Goal: Information Seeking & Learning: Understand process/instructions

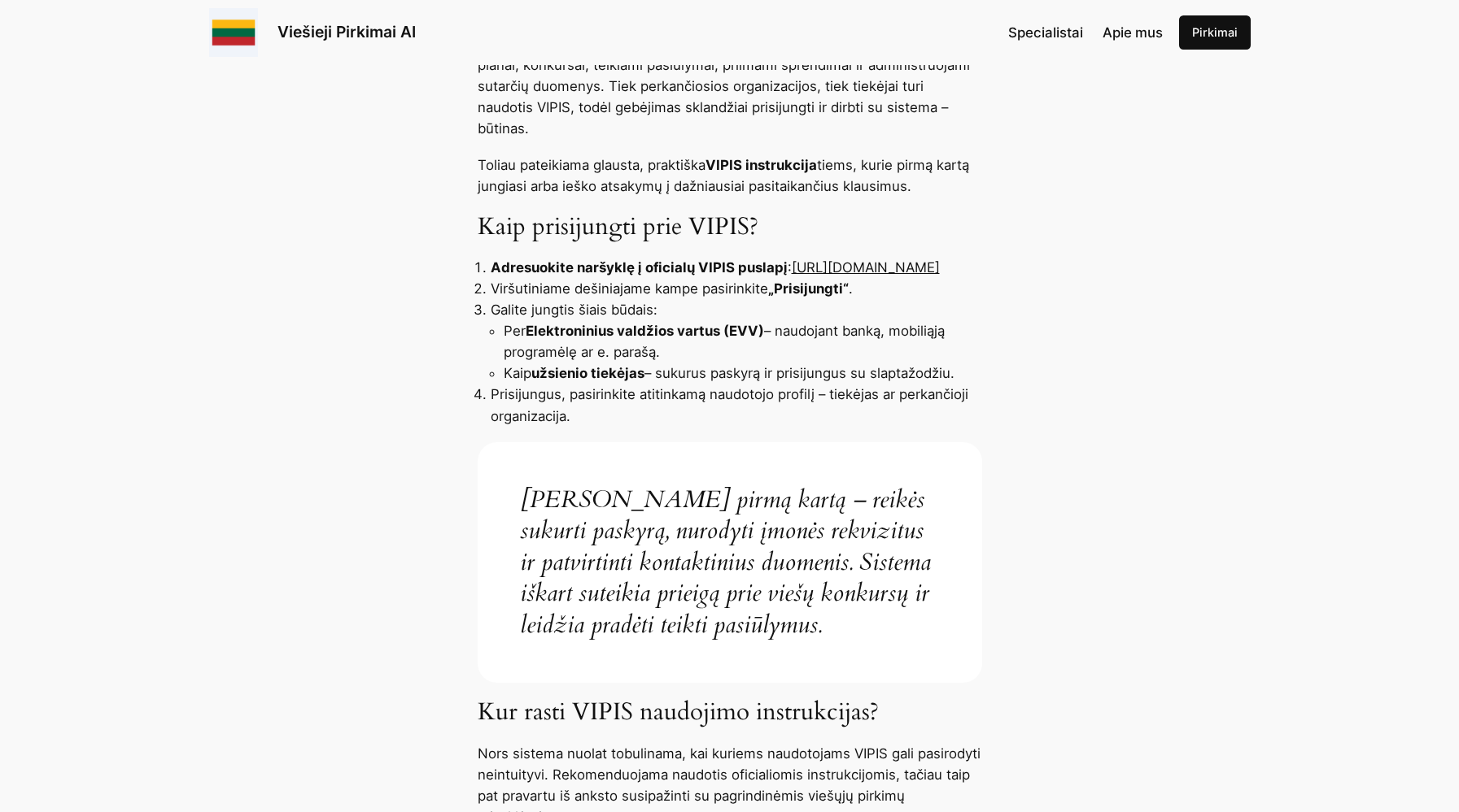
scroll to position [651, 0]
click at [791, 267] on link "[URL][DOMAIN_NAME]" at bounding box center [866, 267] width 148 height 17
click at [791, 270] on link "[URL][DOMAIN_NAME]" at bounding box center [866, 267] width 148 height 17
click at [791, 267] on link "[URL][DOMAIN_NAME]" at bounding box center [866, 267] width 148 height 17
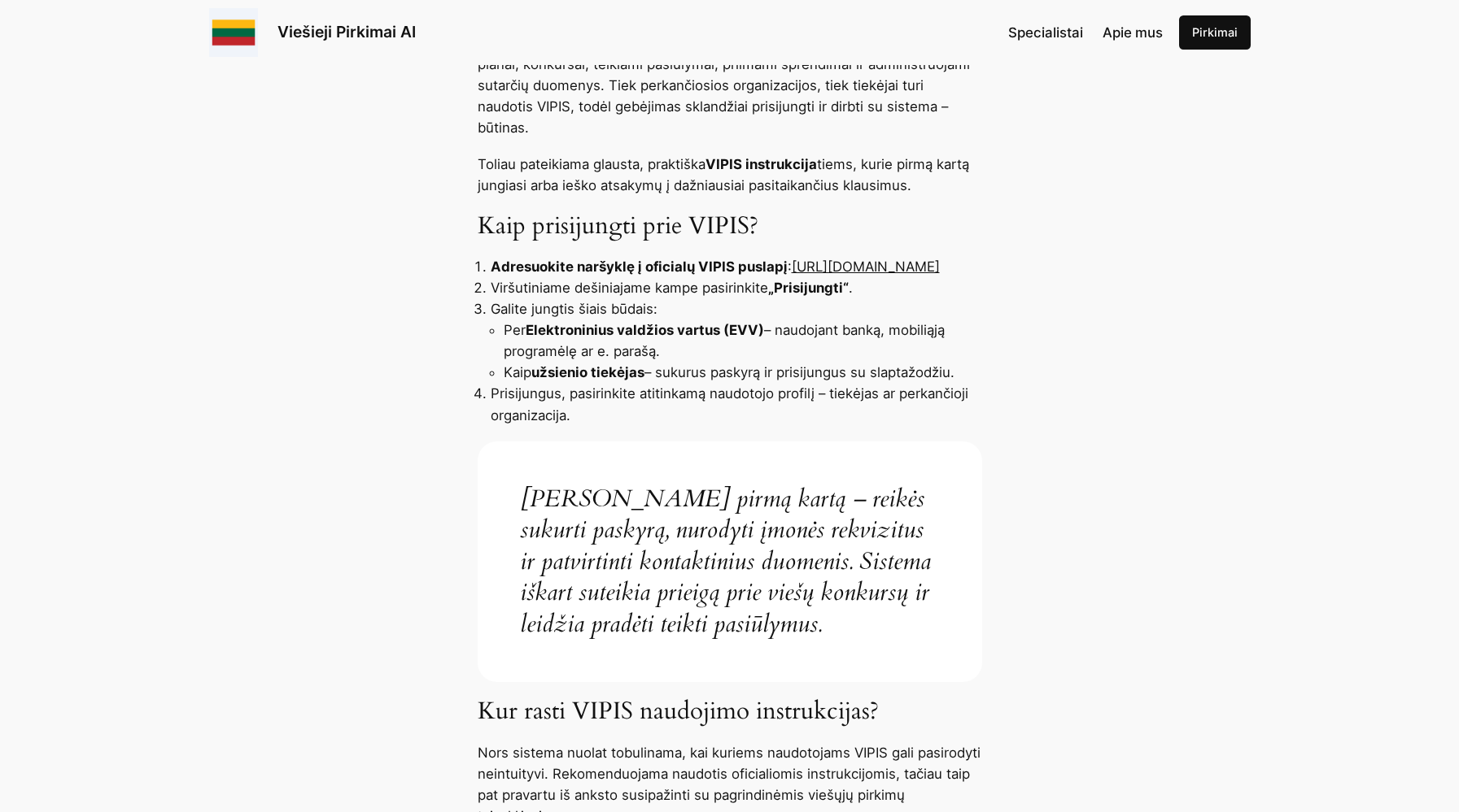
drag, startPoint x: 493, startPoint y: 269, endPoint x: 715, endPoint y: 271, distance: 222.0
click at [715, 271] on li "Adresuokite naršyklę į oficialų VIPIS puslapį : https://pirkimai.eviesiejipirki…" at bounding box center [736, 267] width 491 height 21
copy link "[URL][DOMAIN_NAME]"
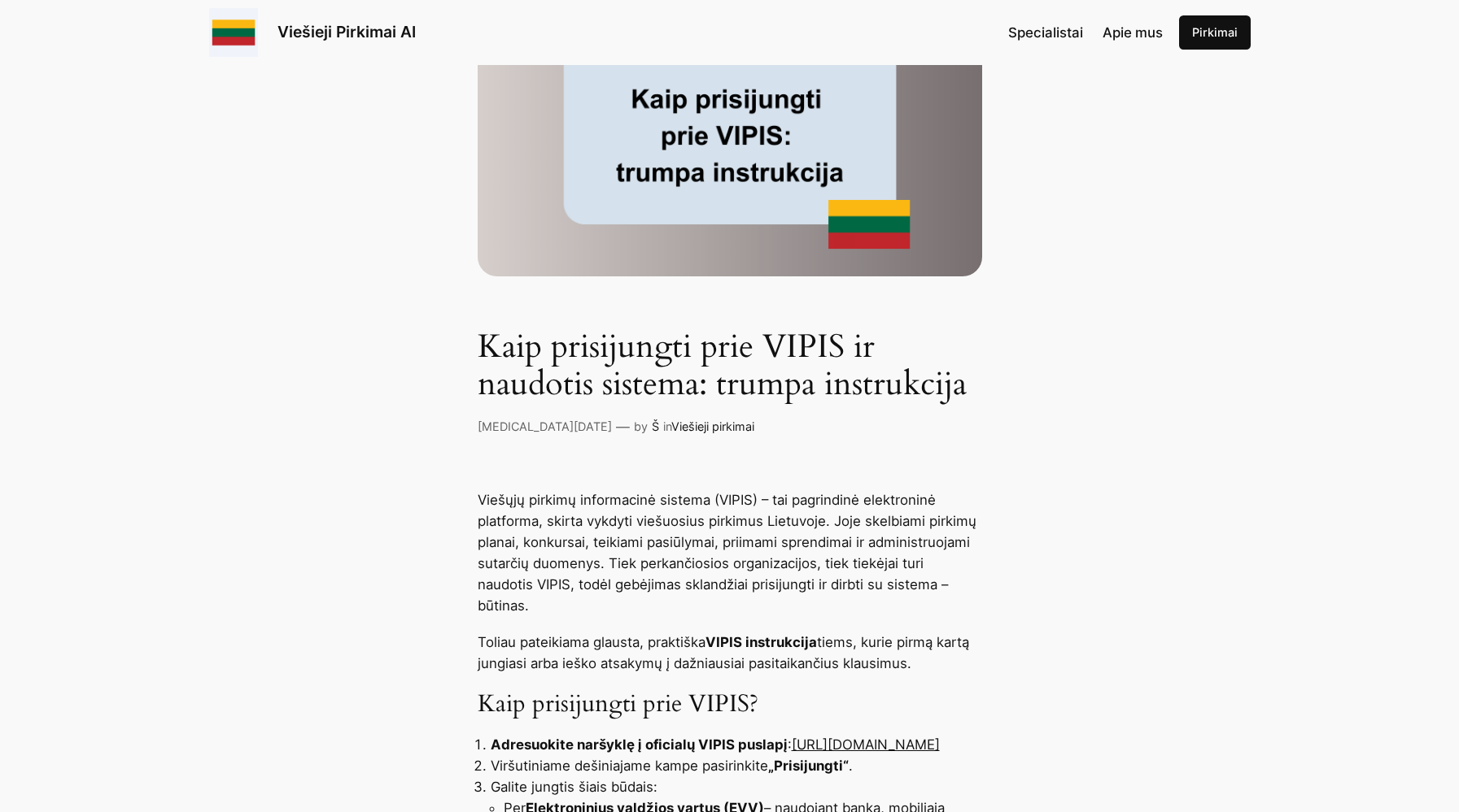
scroll to position [0, 0]
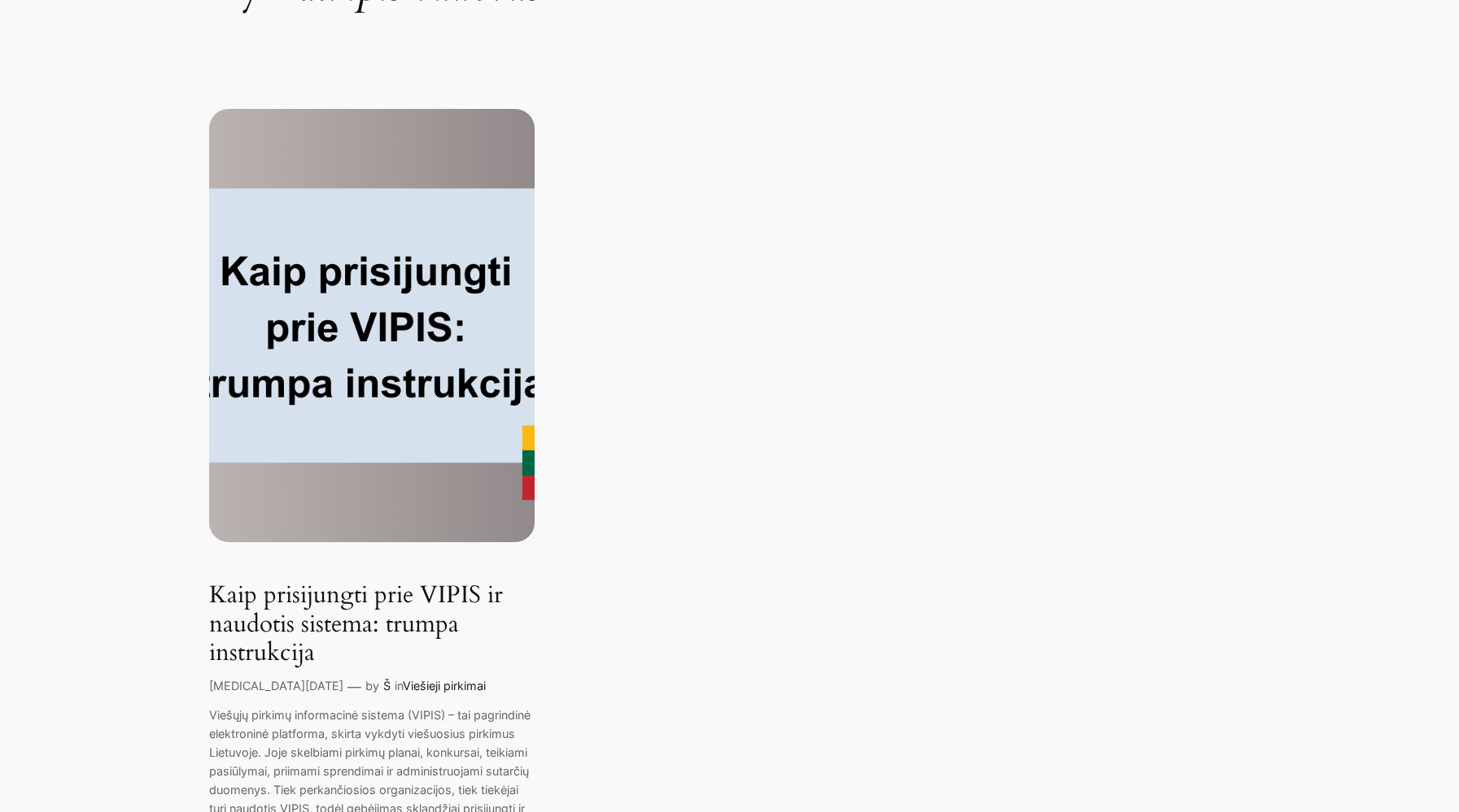
scroll to position [215, 0]
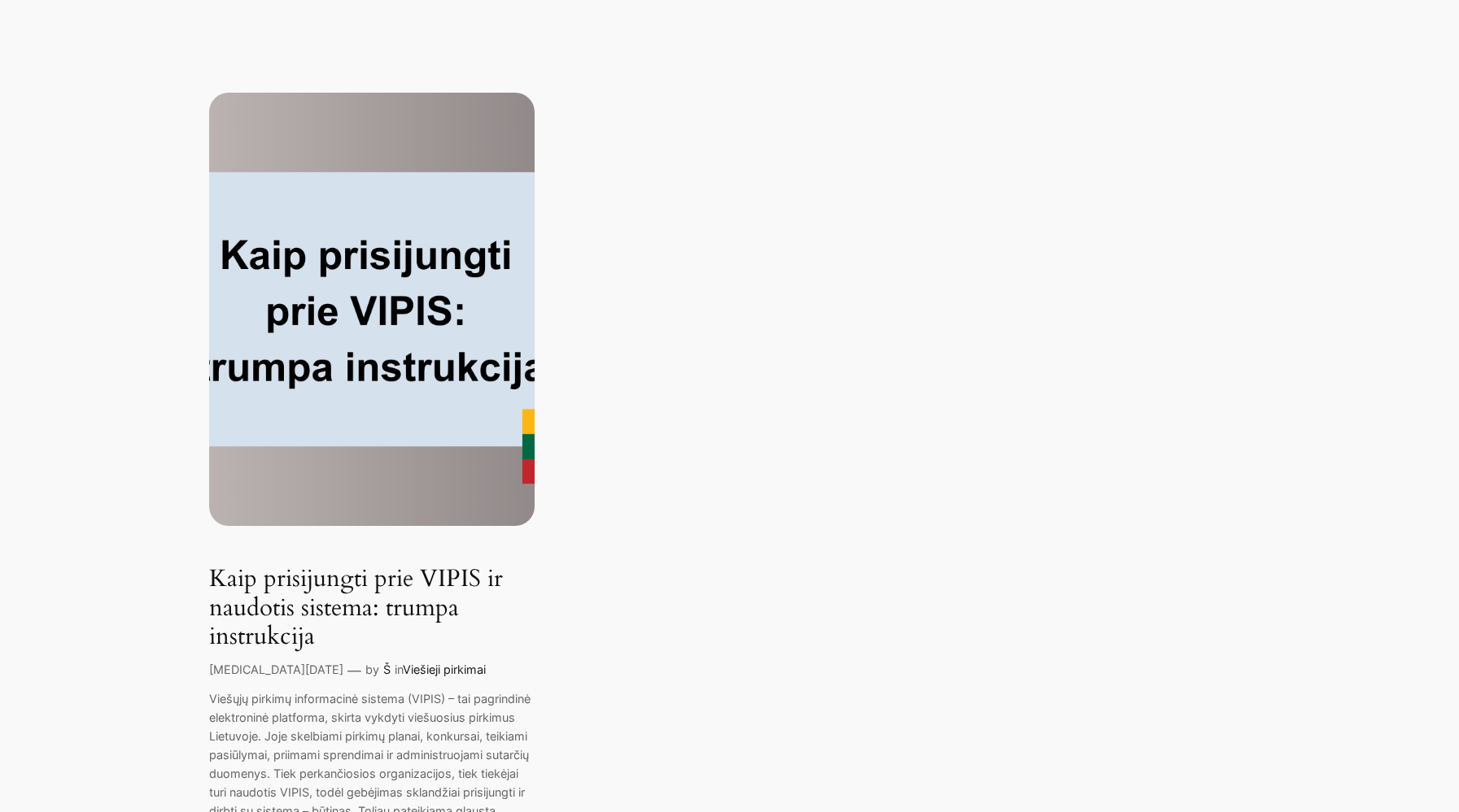
click at [302, 392] on img at bounding box center [372, 309] width 325 height 433
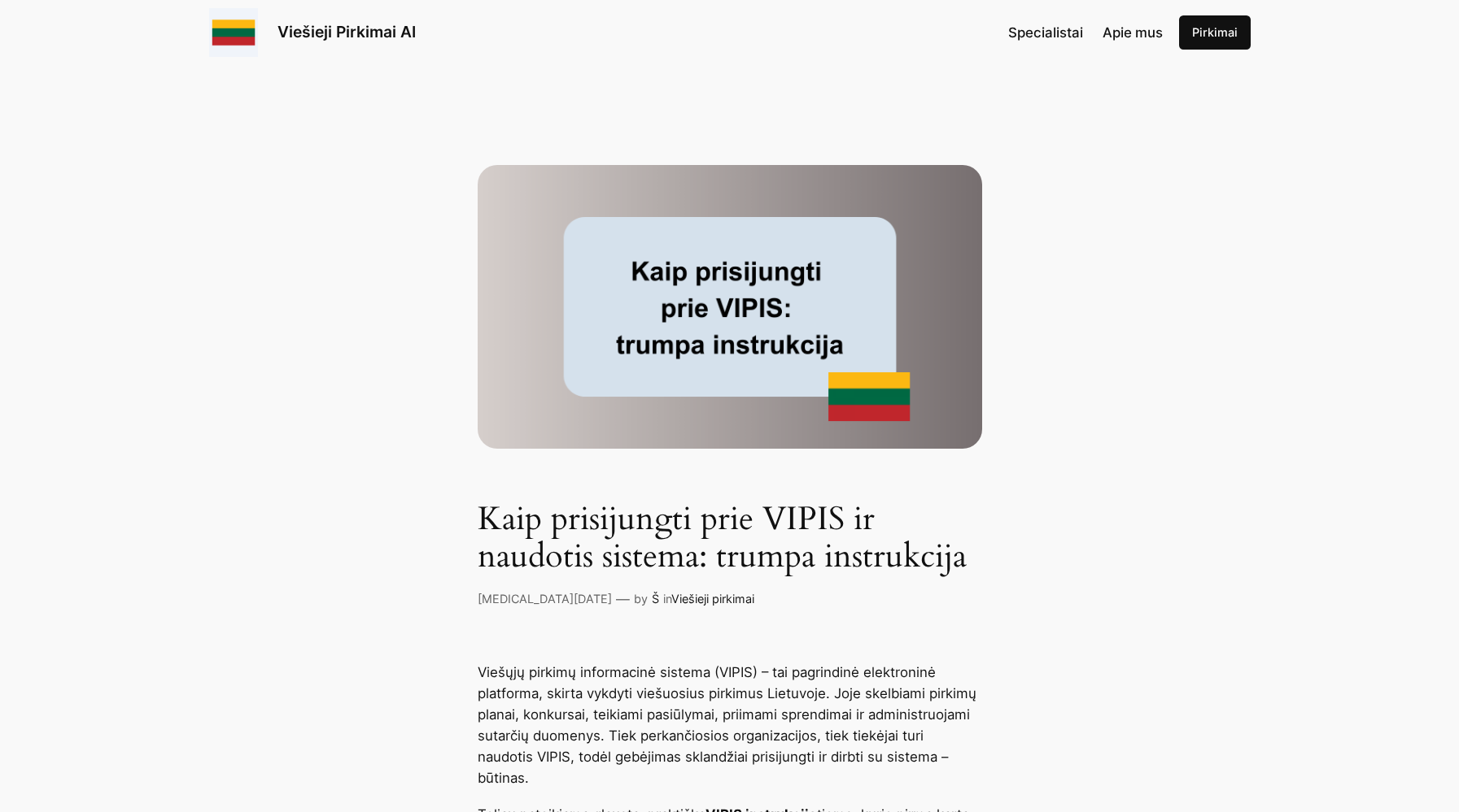
click at [352, 366] on div "Kaip prisijungti prie VIPIS ir naudotis sistema: trumpa instrukcija [MEDICAL_DA…" at bounding box center [730, 345] width 1459 height 529
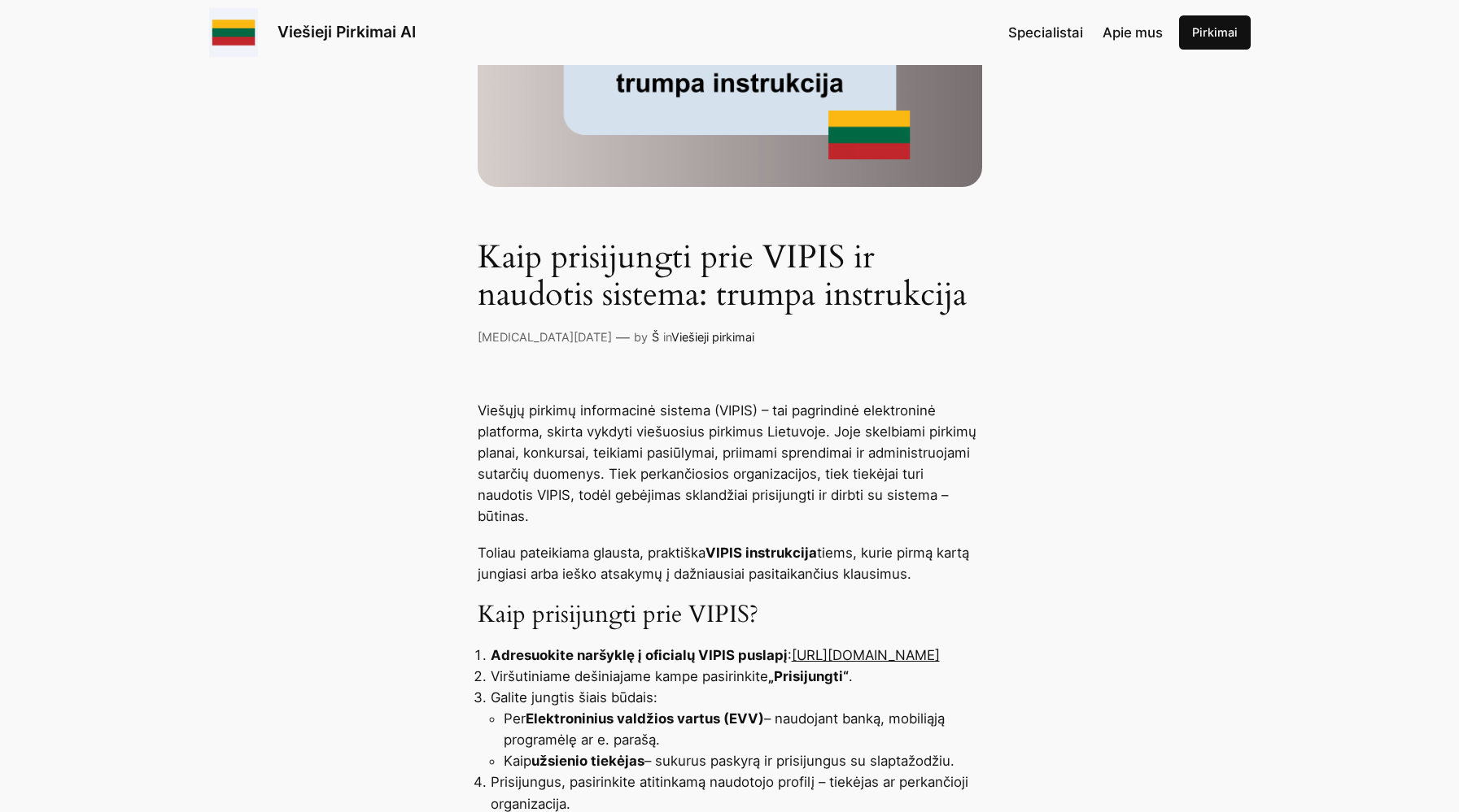
scroll to position [570, 0]
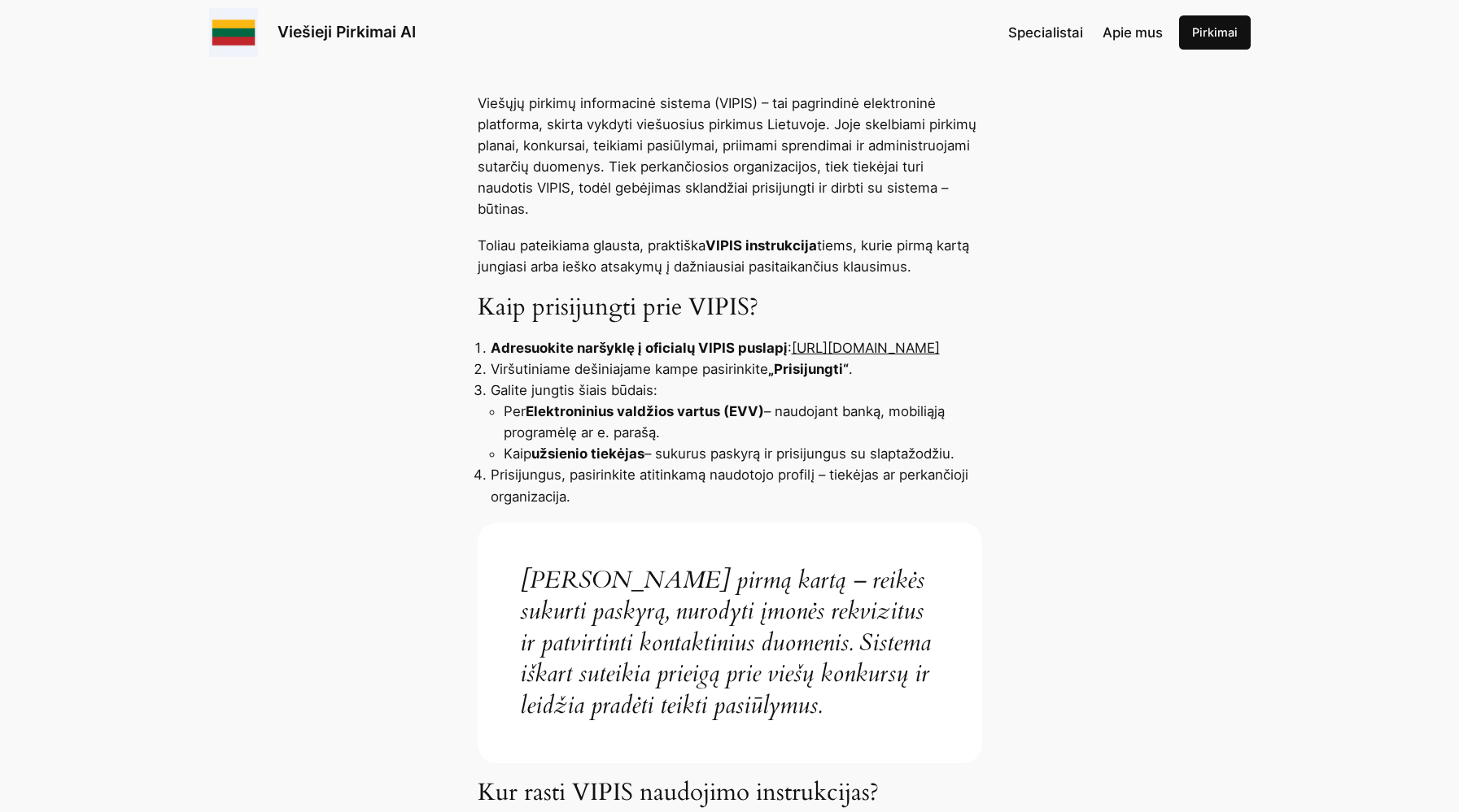
drag, startPoint x: 483, startPoint y: 347, endPoint x: 716, endPoint y: 350, distance: 233.0
click at [716, 350] on ol "Adresuokite naršyklę į oficialų VIPIS puslapį : [URL][DOMAIN_NAME] Viršutiniame…" at bounding box center [730, 422] width 504 height 169
copy link "[URL][DOMAIN_NAME]"
